Goal: Register for event/course

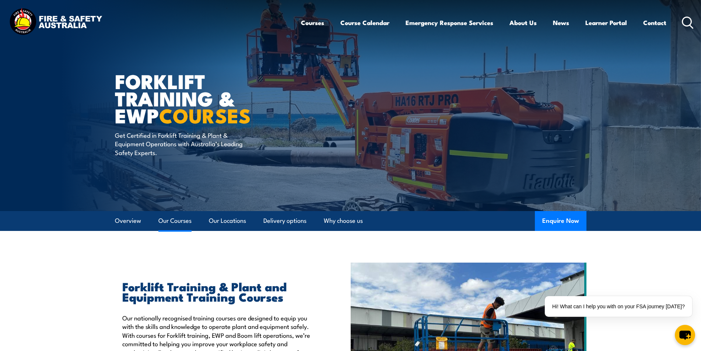
click at [181, 222] on link "Our Courses" at bounding box center [174, 221] width 33 height 20
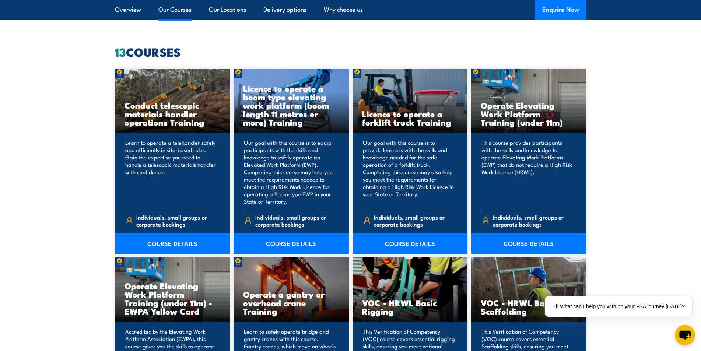
scroll to position [558, 0]
click at [411, 240] on link "COURSE DETAILS" at bounding box center [409, 243] width 115 height 21
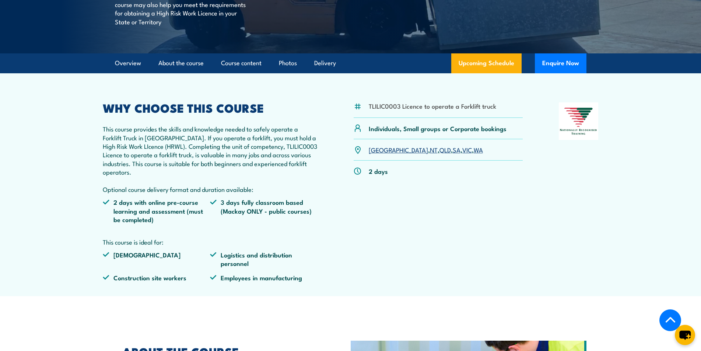
scroll to position [184, 0]
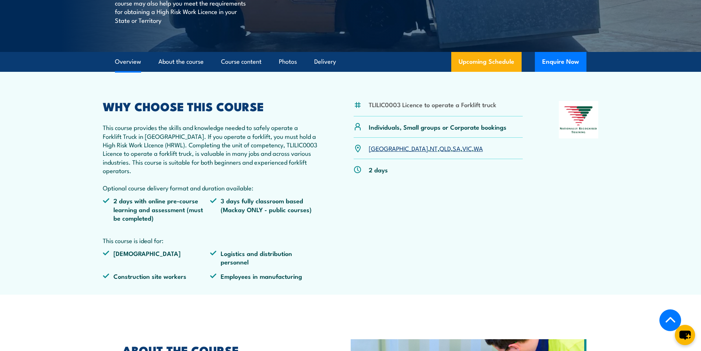
click at [453, 146] on link "SA" at bounding box center [457, 148] width 8 height 9
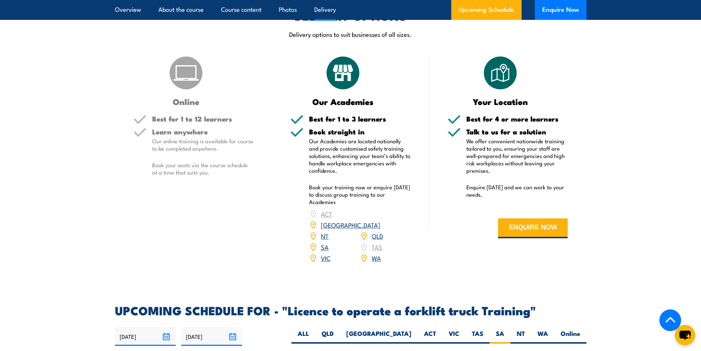
scroll to position [938, 0]
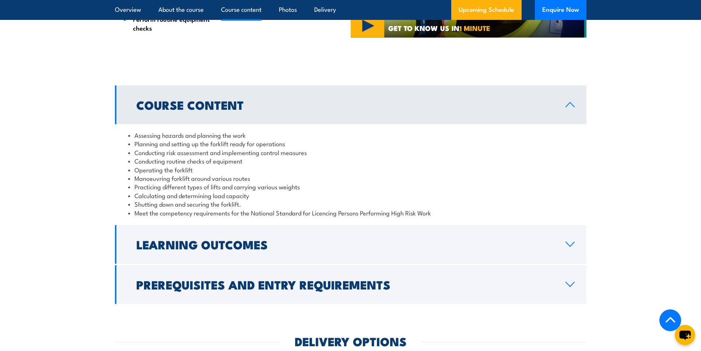
scroll to position [626, 0]
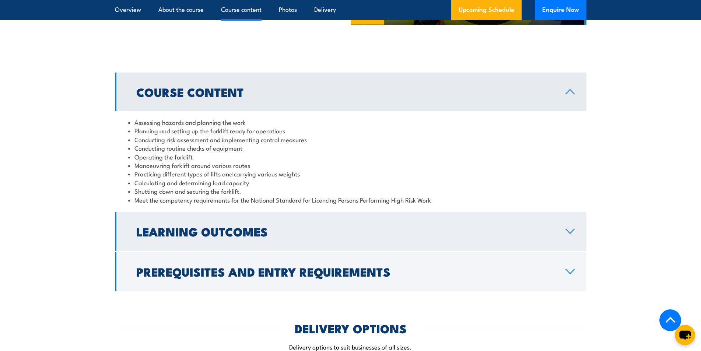
click at [458, 238] on link "Learning Outcomes" at bounding box center [350, 231] width 471 height 39
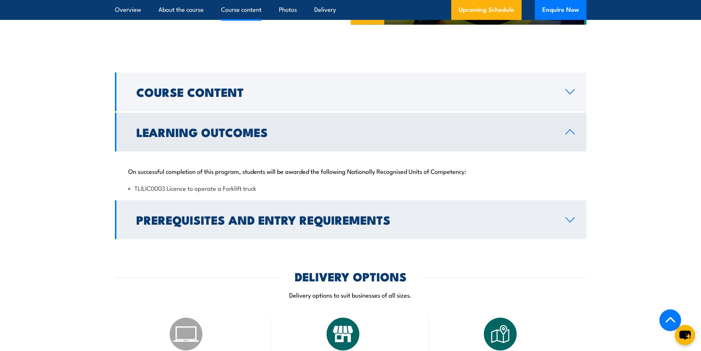
click at [239, 222] on h2 "Prerequisites and Entry Requirements" at bounding box center [344, 219] width 417 height 10
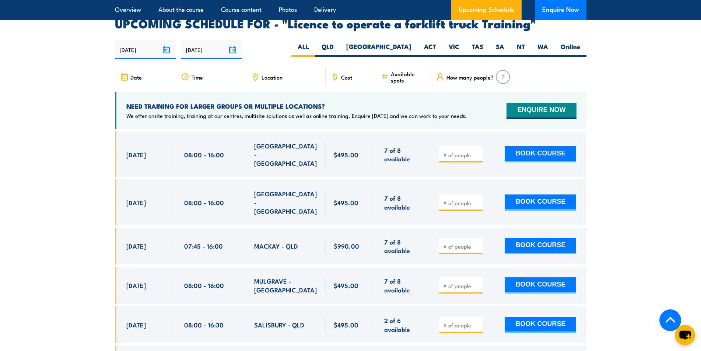
scroll to position [1289, 0]
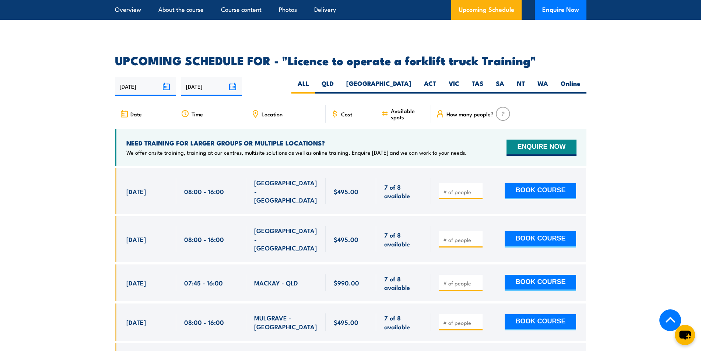
click at [551, 150] on div "NEED TRAINING FOR LARGER GROUPS OR MULTIPLE LOCATIONS? We offer onsite training…" at bounding box center [350, 147] width 471 height 37
click at [545, 140] on button "ENQUIRE NOW" at bounding box center [541, 148] width 70 height 16
click at [502, 79] on label "SA" at bounding box center [499, 86] width 21 height 14
click at [504, 79] on input "SA" at bounding box center [506, 81] width 5 height 5
radio input "true"
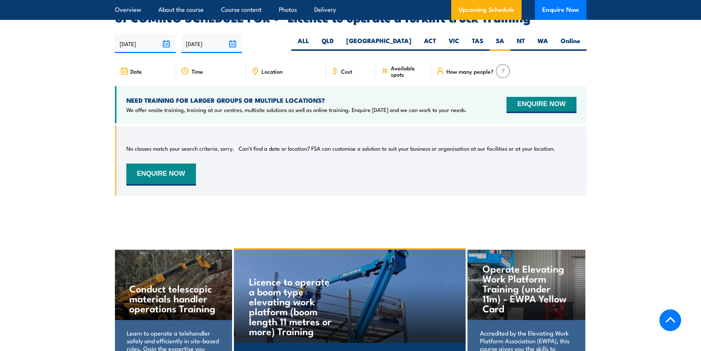
scroll to position [1233, 0]
